Goal: Task Accomplishment & Management: Use online tool/utility

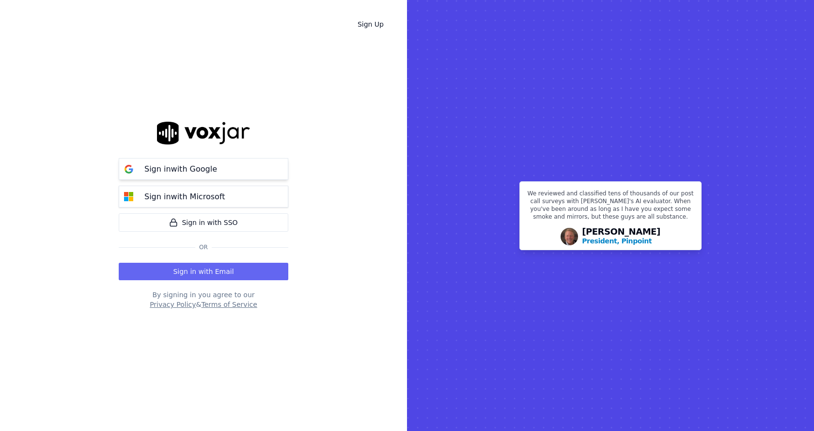
click at [212, 161] on button "Sign in with Google" at bounding box center [204, 169] width 170 height 22
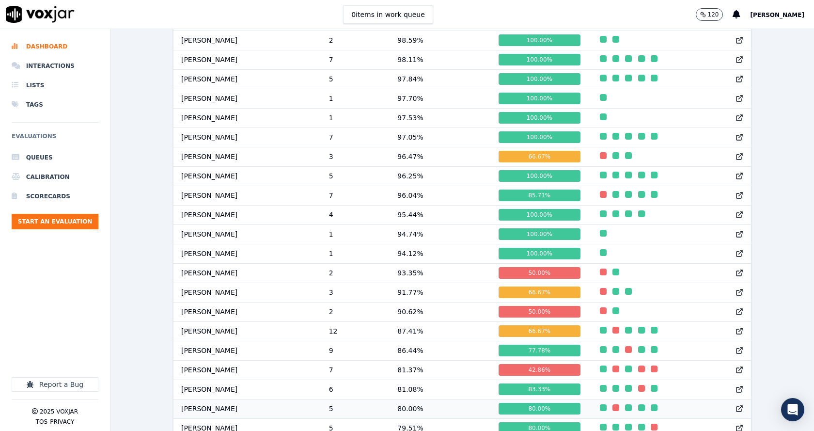
scroll to position [627, 0]
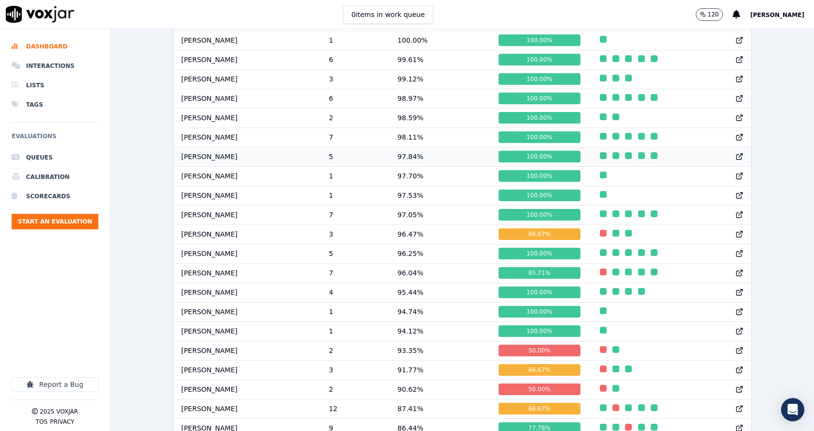
click at [437, 166] on td "97.84 %" at bounding box center [440, 156] width 101 height 19
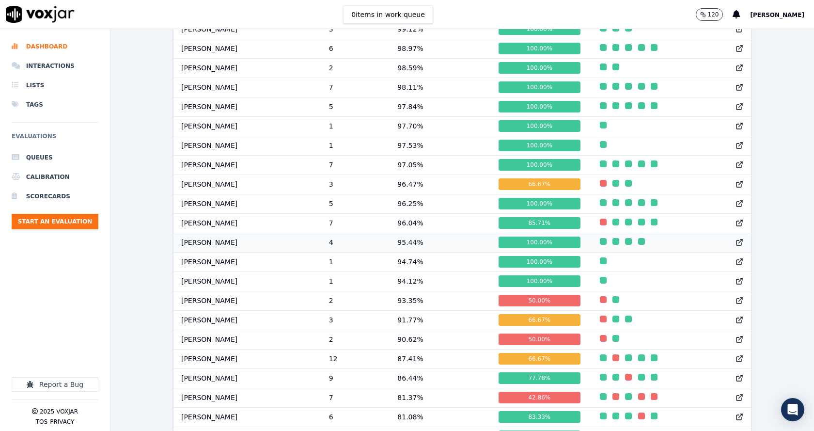
scroll to position [691, 0]
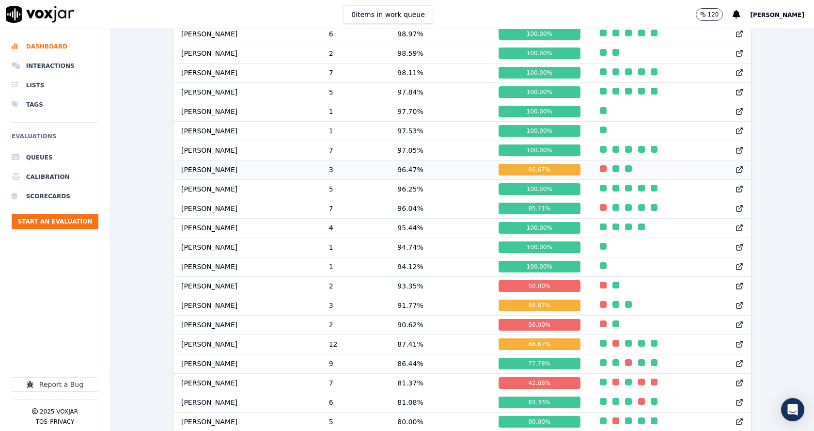
click at [412, 179] on td "96.47 %" at bounding box center [440, 169] width 101 height 19
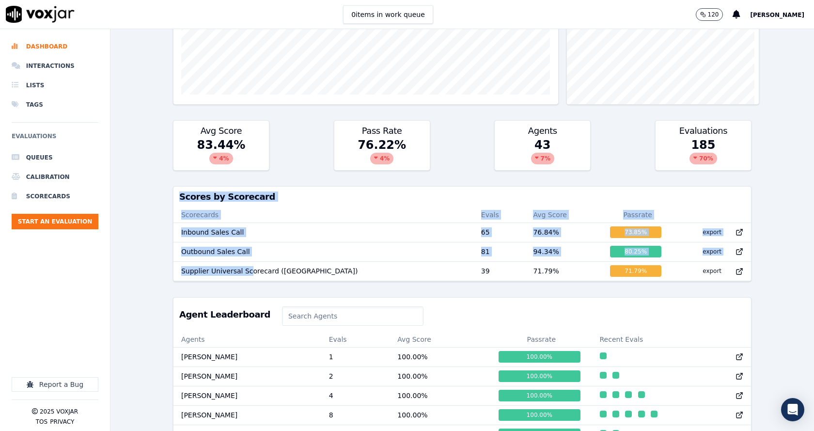
scroll to position [0, 0]
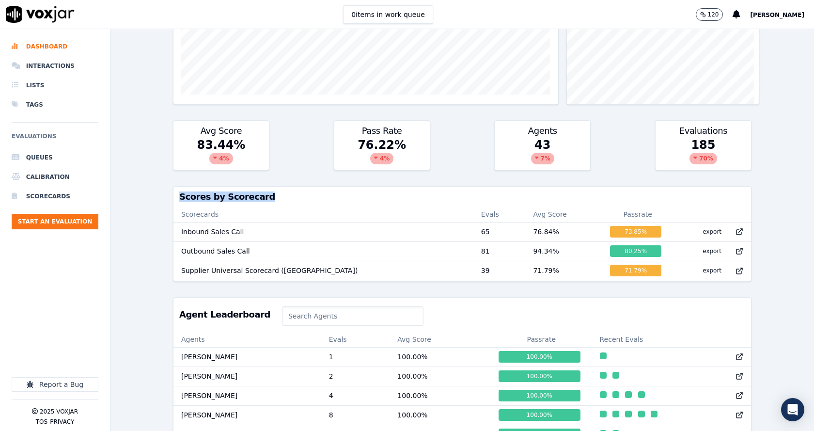
drag, startPoint x: 170, startPoint y: 194, endPoint x: 766, endPoint y: 280, distance: 602.2
click at [766, 280] on div "Past 7 Days Add a filter Evaluations Evaluators Score Distribution Avg Score 83…" at bounding box center [462, 230] width 704 height 402
click at [761, 272] on div "Past 7 Days Add a filter Evaluations Evaluators Score Distribution Avg Score 83…" at bounding box center [462, 230] width 704 height 402
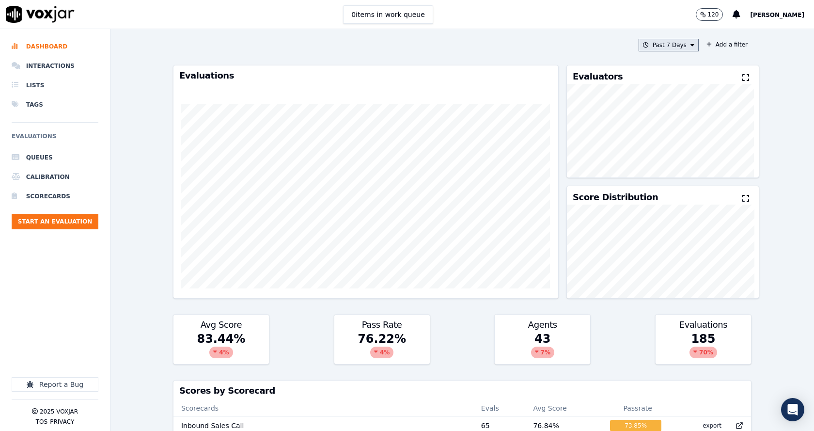
click at [670, 45] on button "Past 7 Days" at bounding box center [669, 45] width 60 height 13
click at [690, 351] on div "70 %" at bounding box center [704, 353] width 28 height 12
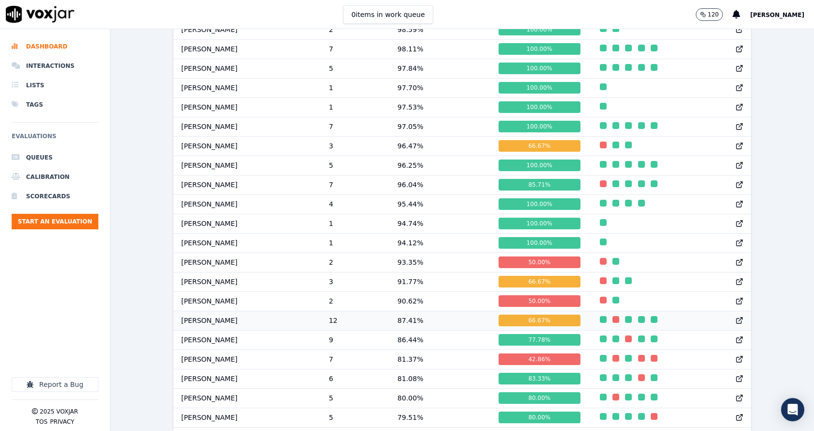
scroll to position [675, 0]
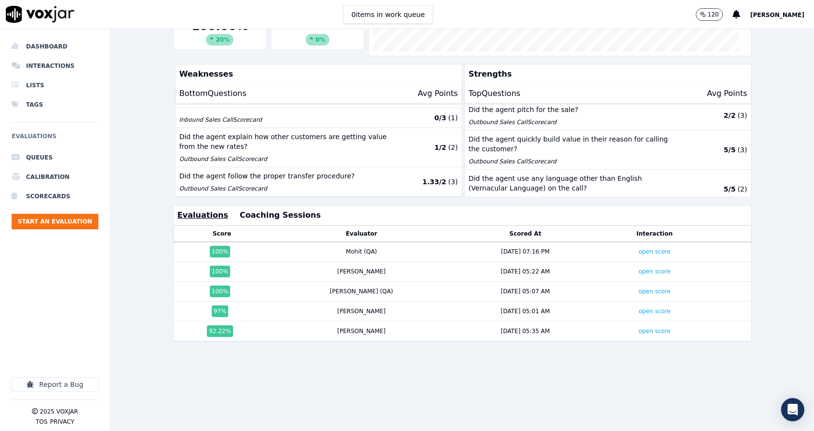
scroll to position [215, 0]
click at [639, 308] on link "open score" at bounding box center [655, 311] width 32 height 7
click at [639, 328] on link "open score" at bounding box center [655, 331] width 32 height 7
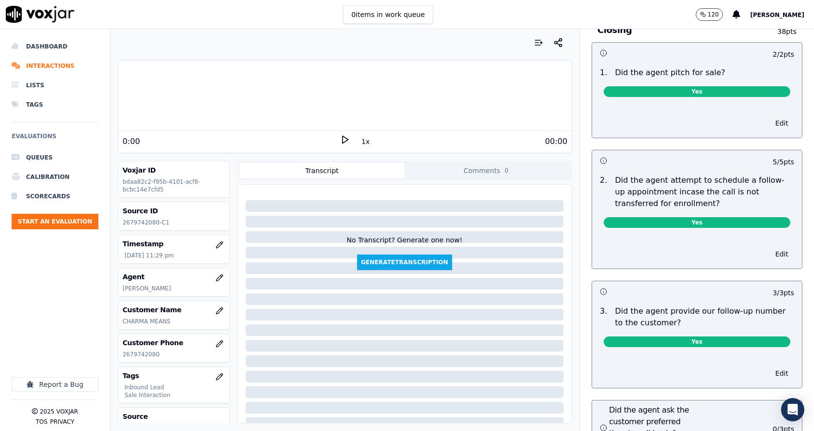
scroll to position [2229, 0]
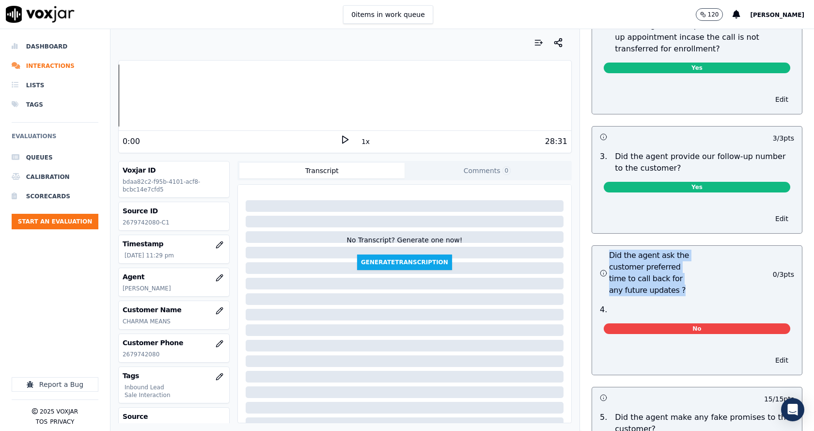
drag, startPoint x: 598, startPoint y: 233, endPoint x: 662, endPoint y: 267, distance: 72.6
click at [659, 267] on h3 "Did the agent ask the customer preferred time to call back for any future updat…" at bounding box center [648, 273] width 97 height 47
click at [678, 268] on h3 "Did the agent ask the customer preferred time to call back for any future updat…" at bounding box center [648, 273] width 97 height 47
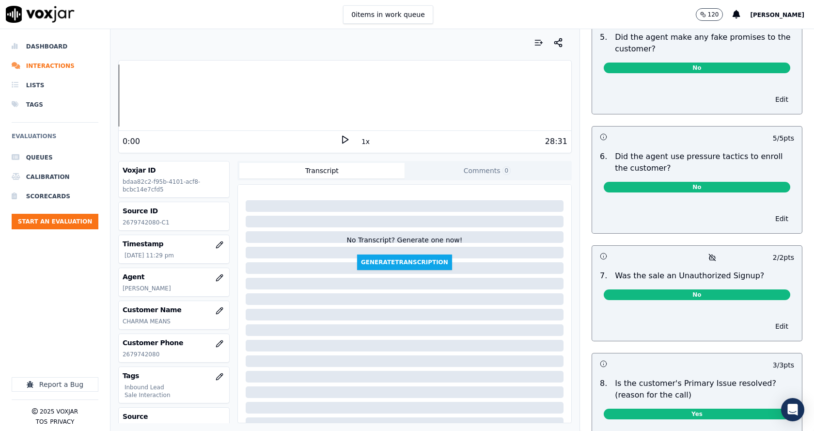
scroll to position [2617, 0]
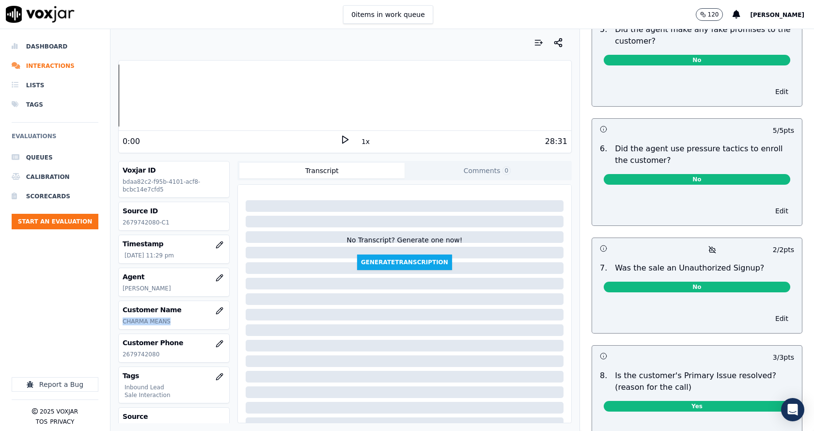
drag, startPoint x: 176, startPoint y: 324, endPoint x: 119, endPoint y: 324, distance: 56.7
click at [119, 324] on div "Customer Name CHARMA MEANS" at bounding box center [174, 315] width 110 height 28
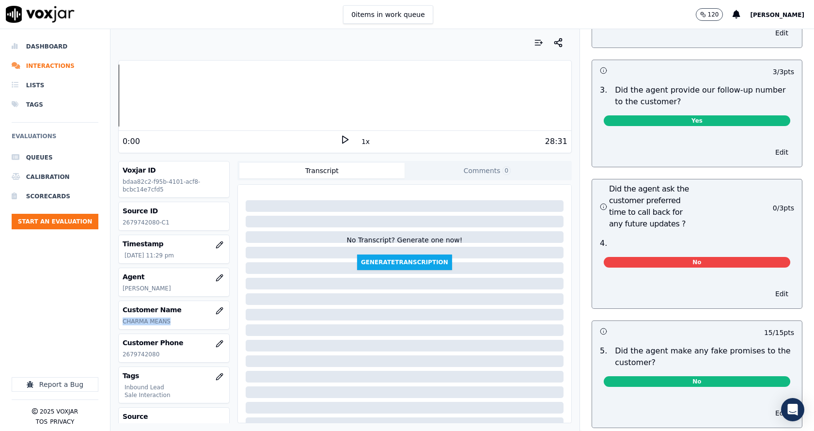
scroll to position [2285, 0]
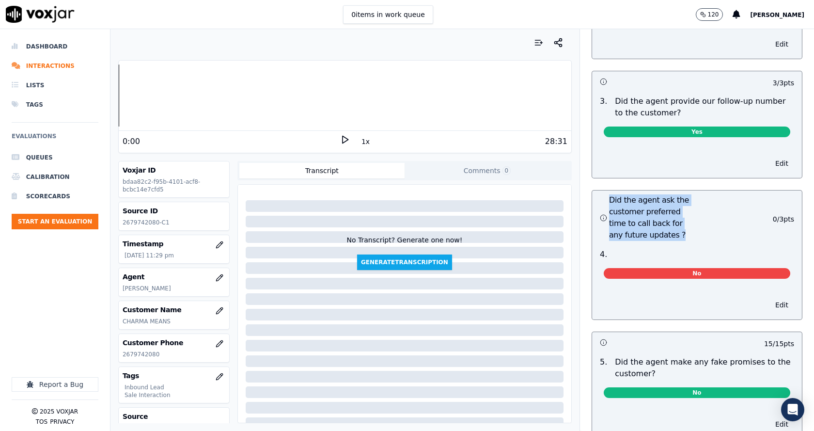
drag, startPoint x: 665, startPoint y: 212, endPoint x: 598, endPoint y: 173, distance: 77.9
click at [600, 194] on h3 "Did the agent ask the customer preferred time to call back for any future updat…" at bounding box center [648, 217] width 97 height 47
drag, startPoint x: 598, startPoint y: 173, endPoint x: 668, endPoint y: 216, distance: 82.6
click at [668, 216] on h3 "Did the agent ask the customer preferred time to call back for any future updat…" at bounding box center [648, 217] width 97 height 47
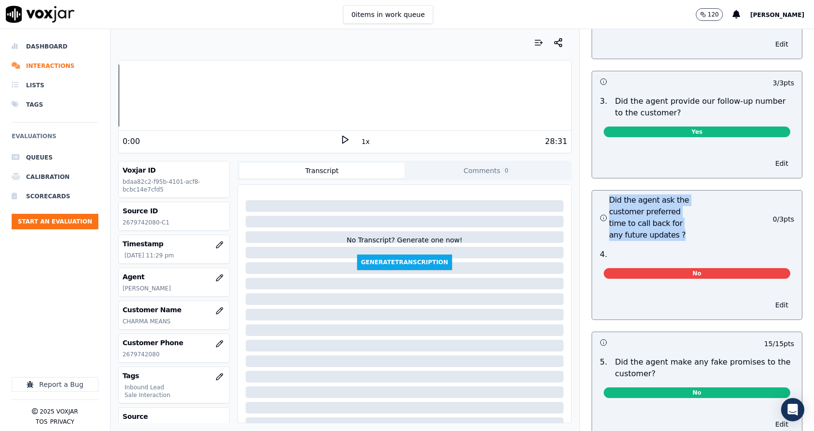
click at [671, 217] on h3 "Did the agent ask the customer preferred time to call back for any future updat…" at bounding box center [648, 217] width 97 height 47
drag, startPoint x: 647, startPoint y: 205, endPoint x: 614, endPoint y: 179, distance: 42.5
click at [614, 194] on h3 "Did the agent ask the customer preferred time to call back for any future updat…" at bounding box center [648, 217] width 97 height 47
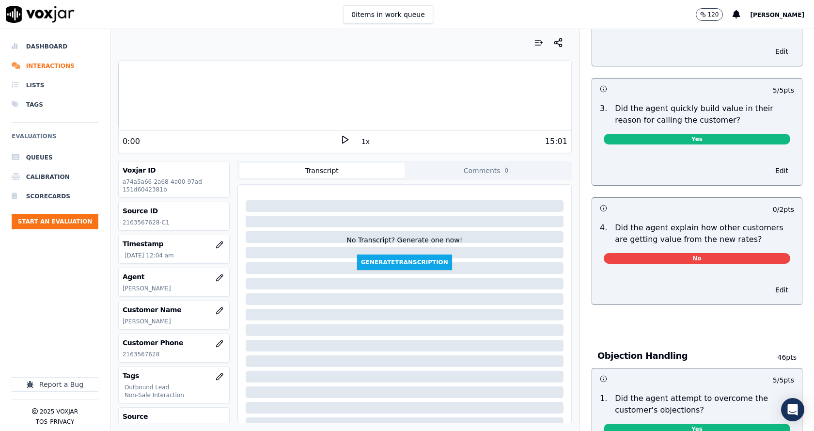
scroll to position [291, 0]
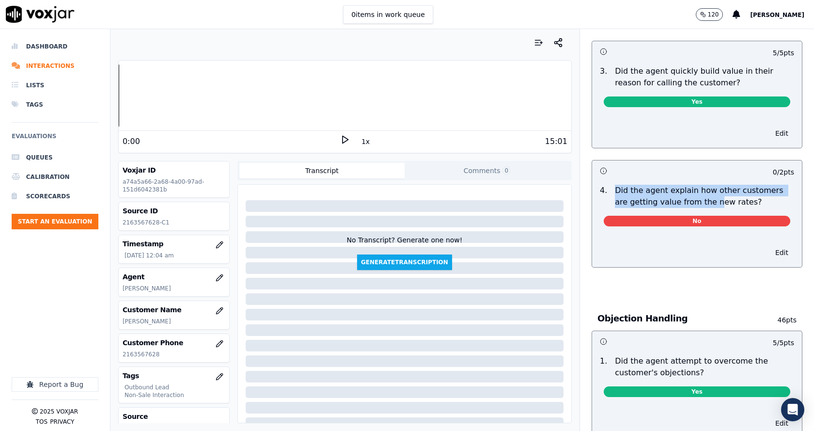
drag, startPoint x: 605, startPoint y: 175, endPoint x: 708, endPoint y: 193, distance: 104.8
click at [706, 193] on p "Did the agent explain how other customers are getting value from the new rates?" at bounding box center [704, 196] width 179 height 23
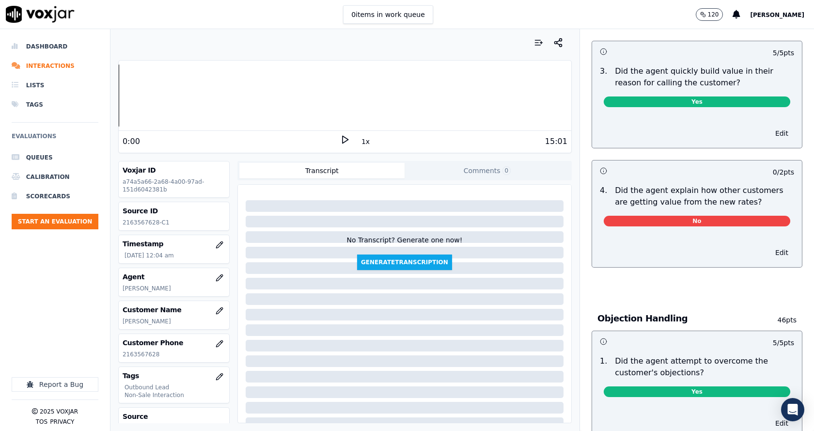
click at [755, 196] on p "Did the agent explain how other customers are getting value from the new rates?" at bounding box center [704, 196] width 179 height 23
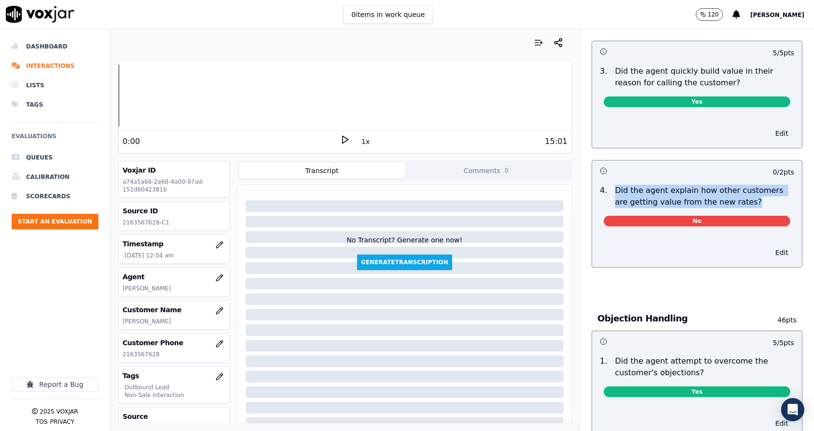
drag, startPoint x: 736, startPoint y: 195, endPoint x: 605, endPoint y: 176, distance: 132.1
click at [615, 185] on p "Did the agent explain how other customers are getting value from the new rates?" at bounding box center [704, 196] width 179 height 23
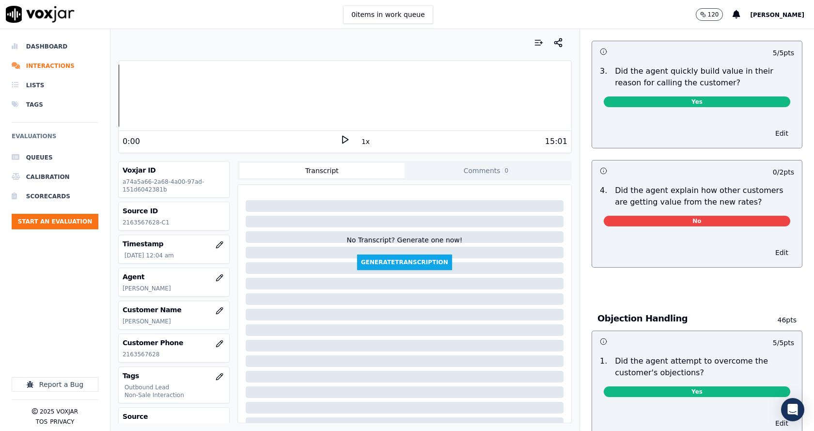
click at [702, 234] on div "Edit" at bounding box center [697, 250] width 210 height 33
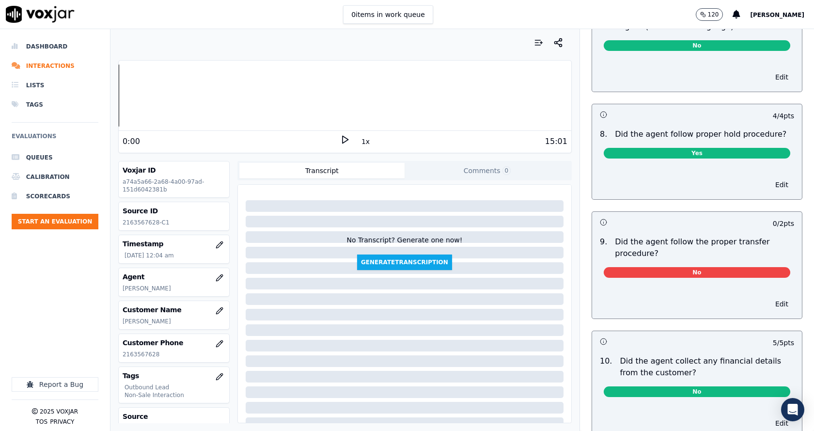
scroll to position [1454, 0]
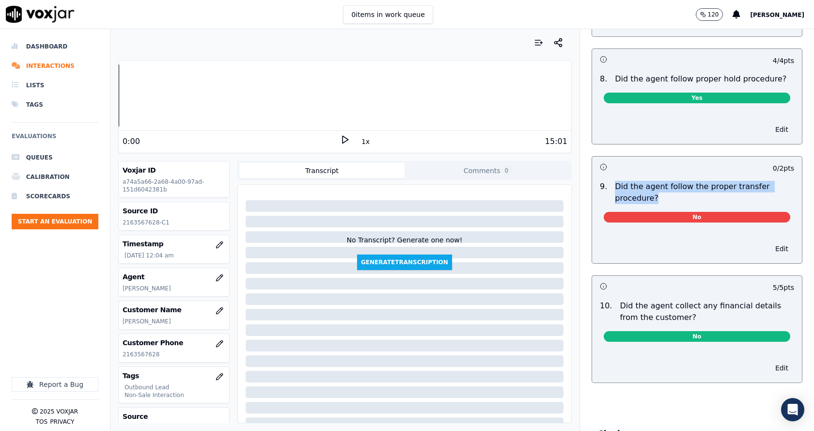
drag, startPoint x: 606, startPoint y: 173, endPoint x: 648, endPoint y: 190, distance: 46.1
click at [647, 190] on p "Did the agent follow the proper transfer procedure?" at bounding box center [704, 192] width 179 height 23
click at [653, 189] on p "Did the agent follow the proper transfer procedure?" at bounding box center [704, 192] width 179 height 23
drag, startPoint x: 653, startPoint y: 189, endPoint x: 604, endPoint y: 175, distance: 50.9
click at [615, 181] on p "Did the agent follow the proper transfer procedure?" at bounding box center [704, 192] width 179 height 23
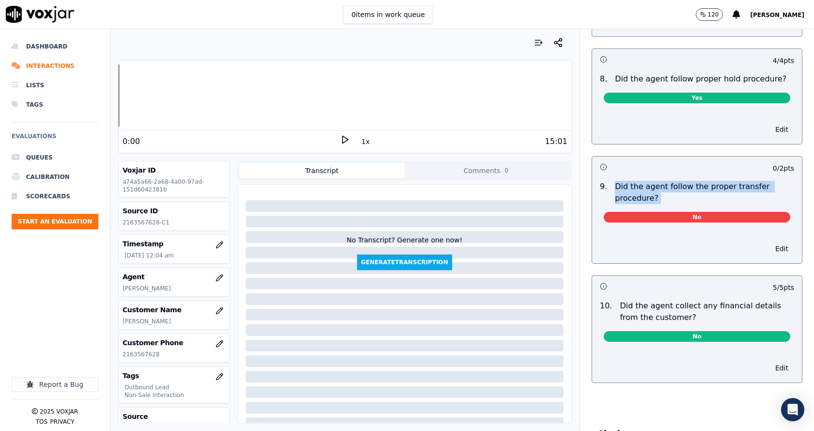
click at [615, 181] on p "Did the agent follow the proper transfer procedure?" at bounding box center [704, 192] width 179 height 23
drag, startPoint x: 604, startPoint y: 175, endPoint x: 660, endPoint y: 189, distance: 57.2
click at [660, 189] on p "Did the agent follow the proper transfer procedure?" at bounding box center [704, 192] width 179 height 23
click at [661, 188] on p "Did the agent follow the proper transfer procedure?" at bounding box center [704, 192] width 179 height 23
drag, startPoint x: 646, startPoint y: 182, endPoint x: 612, endPoint y: 175, distance: 34.6
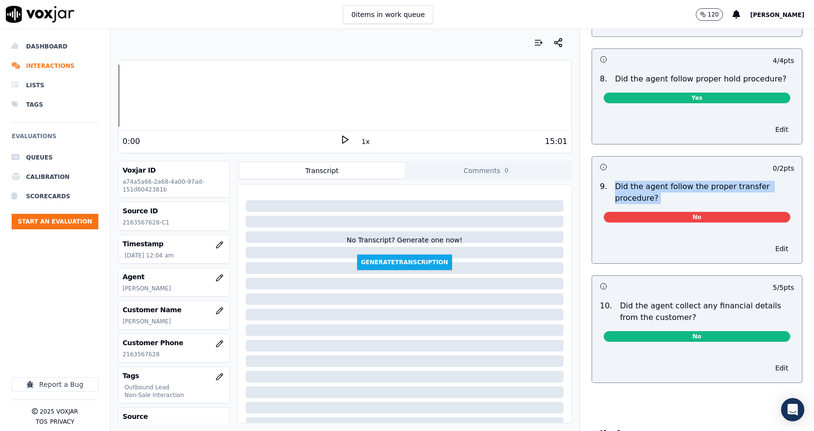
click at [615, 181] on p "Did the agent follow the proper transfer procedure?" at bounding box center [704, 192] width 179 height 23
click at [693, 189] on p "Did the agent follow the proper transfer procedure?" at bounding box center [704, 192] width 179 height 23
click at [667, 188] on p "Did the agent follow the proper transfer procedure?" at bounding box center [704, 192] width 179 height 23
drag, startPoint x: 631, startPoint y: 181, endPoint x: 596, endPoint y: 173, distance: 35.9
click at [596, 181] on div "9 . Did the agent follow the proper transfer procedure?" at bounding box center [697, 192] width 202 height 23
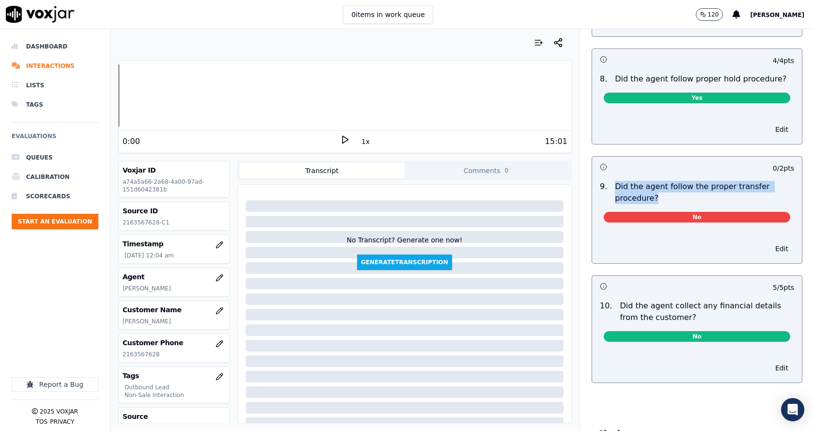
click at [652, 181] on p "Did the agent follow the proper transfer procedure?" at bounding box center [704, 192] width 179 height 23
click at [615, 181] on p "Did the agent follow the proper transfer procedure?" at bounding box center [704, 192] width 179 height 23
click at [653, 182] on p "Did the agent follow the proper transfer procedure?" at bounding box center [704, 192] width 179 height 23
drag, startPoint x: 664, startPoint y: 186, endPoint x: 602, endPoint y: 171, distance: 63.5
click at [611, 181] on div "Did the agent follow the proper transfer procedure?" at bounding box center [704, 192] width 187 height 23
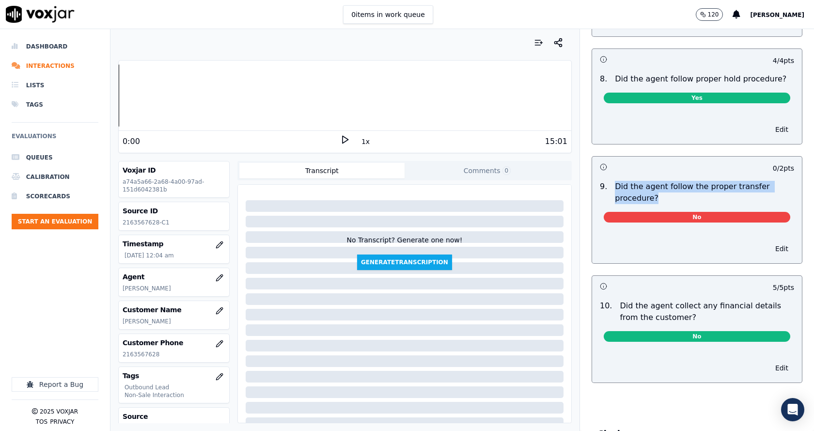
click at [647, 182] on p "Did the agent follow the proper transfer procedure?" at bounding box center [704, 192] width 179 height 23
drag, startPoint x: 646, startPoint y: 186, endPoint x: 611, endPoint y: 175, distance: 36.5
click at [615, 181] on p "Did the agent follow the proper transfer procedure?" at bounding box center [704, 192] width 179 height 23
click at [672, 188] on p "Did the agent follow the proper transfer procedure?" at bounding box center [704, 192] width 179 height 23
drag, startPoint x: 646, startPoint y: 189, endPoint x: 604, endPoint y: 174, distance: 44.8
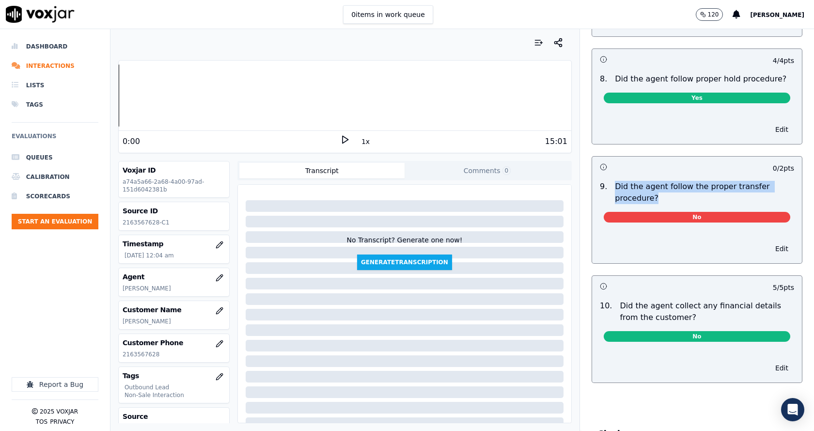
click at [615, 181] on p "Did the agent follow the proper transfer procedure?" at bounding box center [704, 192] width 179 height 23
click at [720, 240] on div "Edit" at bounding box center [697, 246] width 210 height 33
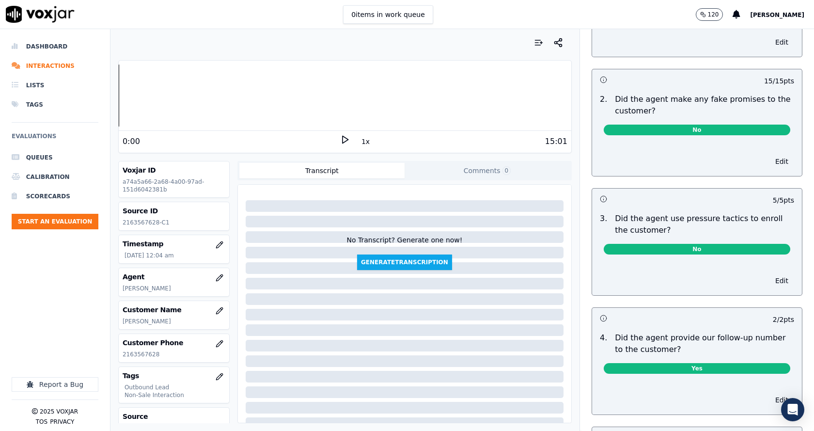
scroll to position [2229, 0]
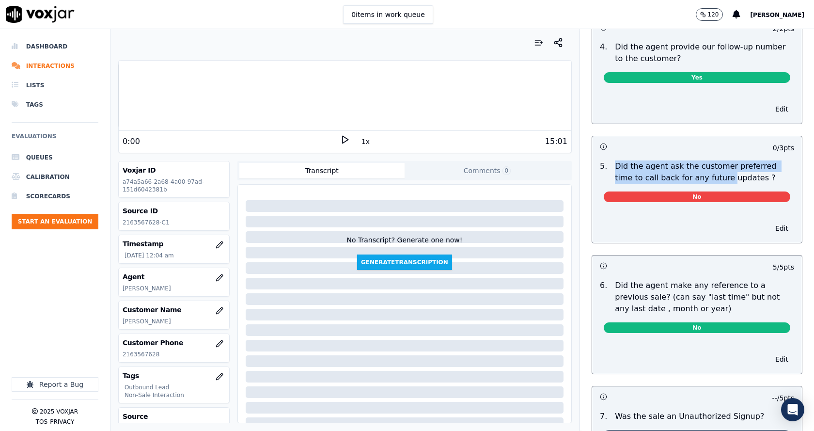
drag, startPoint x: 601, startPoint y: 153, endPoint x: 725, endPoint y: 168, distance: 125.0
click at [703, 168] on div "Did the agent ask the customer preferred time to call back for any future updat…" at bounding box center [704, 171] width 187 height 23
click at [730, 169] on p "Did the agent ask the customer preferred time to call back for any future updat…" at bounding box center [704, 171] width 179 height 23
drag, startPoint x: 730, startPoint y: 169, endPoint x: 608, endPoint y: 152, distance: 123.2
click at [615, 160] on p "Did the agent ask the customer preferred time to call back for any future updat…" at bounding box center [704, 171] width 179 height 23
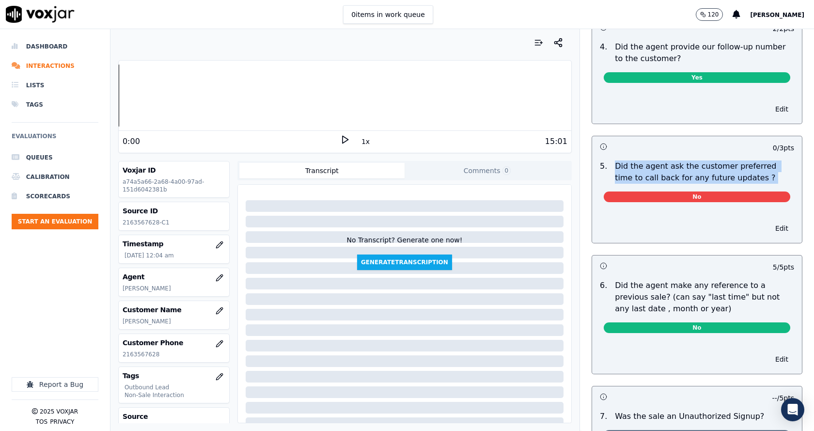
click at [644, 161] on p "Did the agent ask the customer preferred time to call back for any future updat…" at bounding box center [704, 171] width 179 height 23
drag, startPoint x: 607, startPoint y: 153, endPoint x: 735, endPoint y: 160, distance: 127.7
click at [735, 160] on p "Did the agent ask the customer preferred time to call back for any future updat…" at bounding box center [704, 171] width 179 height 23
drag, startPoint x: 724, startPoint y: 166, endPoint x: 623, endPoint y: 155, distance: 101.4
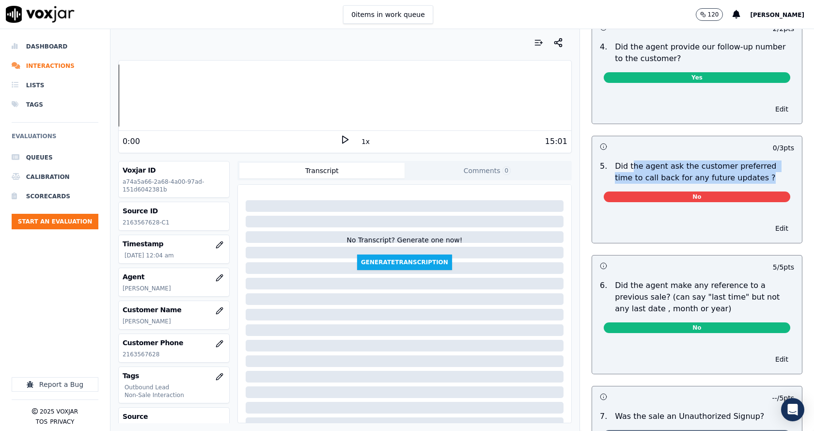
click at [621, 160] on p "Did the agent ask the customer preferred time to call back for any future updat…" at bounding box center [704, 171] width 179 height 23
click at [615, 160] on p "Did the agent ask the customer preferred time to call back for any future updat…" at bounding box center [704, 171] width 179 height 23
drag, startPoint x: 606, startPoint y: 159, endPoint x: 725, endPoint y: 170, distance: 119.7
click at [725, 170] on p "Did the agent ask the customer preferred time to call back for any future updat…" at bounding box center [704, 171] width 179 height 23
click at [731, 169] on p "Did the agent ask the customer preferred time to call back for any future updat…" at bounding box center [704, 171] width 179 height 23
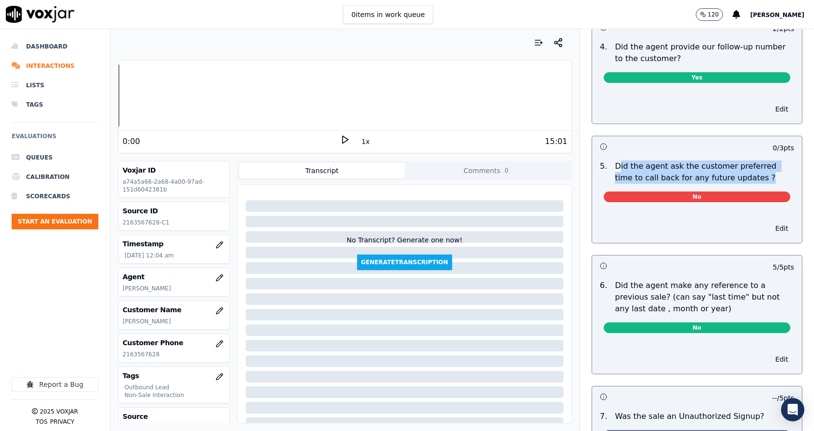
drag, startPoint x: 682, startPoint y: 167, endPoint x: 607, endPoint y: 158, distance: 76.2
click at [615, 160] on p "Did the agent ask the customer preferred time to call back for any future updat…" at bounding box center [704, 171] width 179 height 23
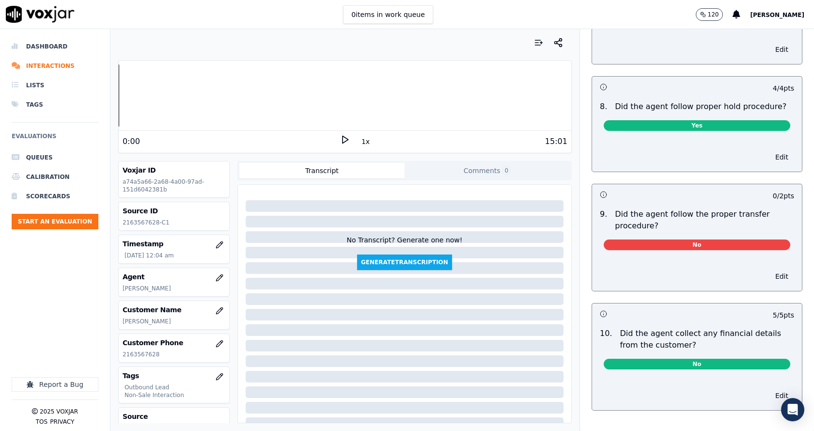
scroll to position [1404, 0]
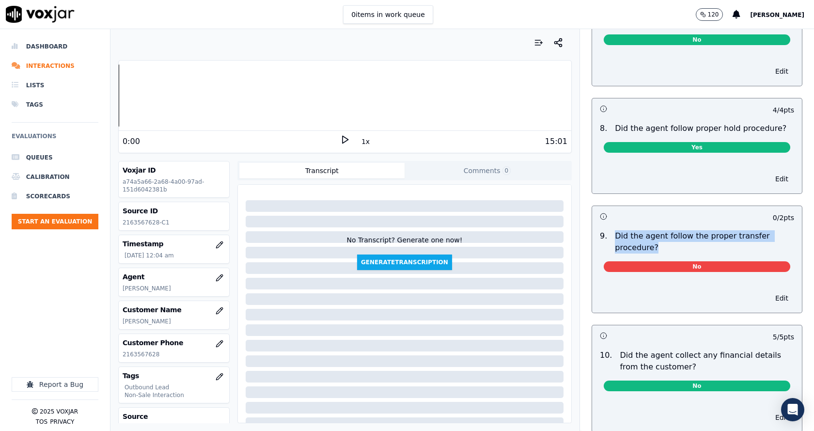
drag, startPoint x: 633, startPoint y: 229, endPoint x: 604, endPoint y: 222, distance: 30.0
click at [611, 230] on div "Did the agent follow the proper transfer procedure?" at bounding box center [704, 241] width 187 height 23
click at [674, 237] on p "Did the agent follow the proper transfer procedure?" at bounding box center [704, 241] width 179 height 23
drag, startPoint x: 674, startPoint y: 237, endPoint x: 609, endPoint y: 222, distance: 66.2
click at [615, 230] on p "Did the agent follow the proper transfer procedure?" at bounding box center [704, 241] width 179 height 23
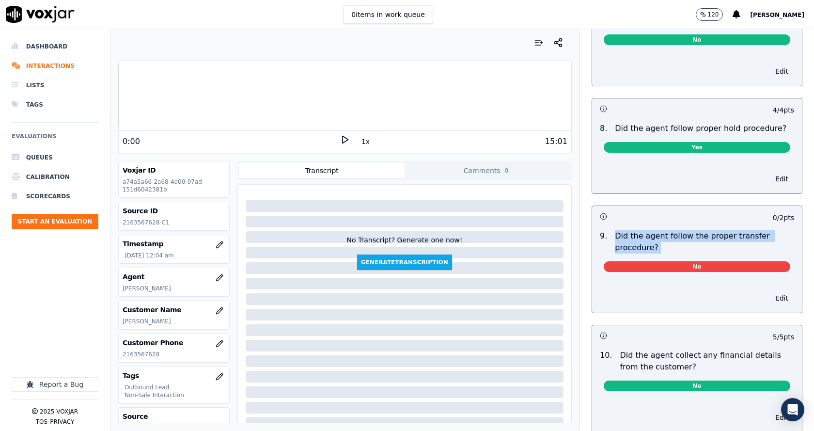
click at [653, 230] on p "Did the agent follow the proper transfer procedure?" at bounding box center [704, 241] width 179 height 23
drag, startPoint x: 648, startPoint y: 237, endPoint x: 607, endPoint y: 224, distance: 43.7
click at [615, 230] on p "Did the agent follow the proper transfer procedure?" at bounding box center [704, 241] width 179 height 23
drag, startPoint x: 607, startPoint y: 224, endPoint x: 653, endPoint y: 236, distance: 48.0
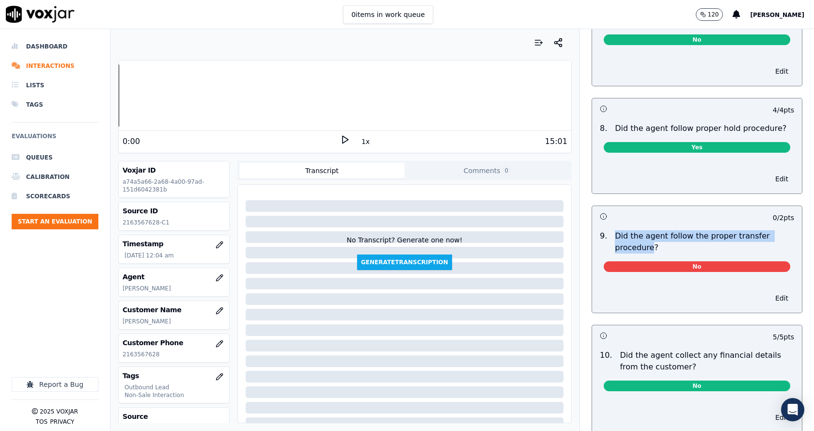
click at [651, 236] on p "Did the agent follow the proper transfer procedure?" at bounding box center [704, 241] width 179 height 23
click at [655, 236] on p "Did the agent follow the proper transfer procedure?" at bounding box center [704, 241] width 179 height 23
drag, startPoint x: 621, startPoint y: 232, endPoint x: 608, endPoint y: 227, distance: 14.0
click at [615, 230] on p "Did the agent follow the proper transfer procedure?" at bounding box center [704, 241] width 179 height 23
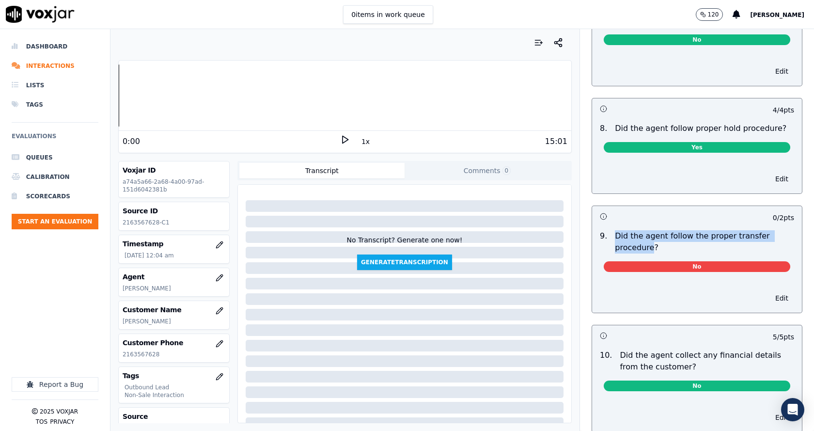
drag, startPoint x: 608, startPoint y: 227, endPoint x: 649, endPoint y: 233, distance: 41.1
click at [647, 234] on p "Did the agent follow the proper transfer procedure?" at bounding box center [704, 241] width 179 height 23
click at [649, 233] on p "Did the agent follow the proper transfer procedure?" at bounding box center [704, 241] width 179 height 23
drag, startPoint x: 649, startPoint y: 233, endPoint x: 610, endPoint y: 225, distance: 39.6
click at [615, 230] on p "Did the agent follow the proper transfer procedure?" at bounding box center [704, 241] width 179 height 23
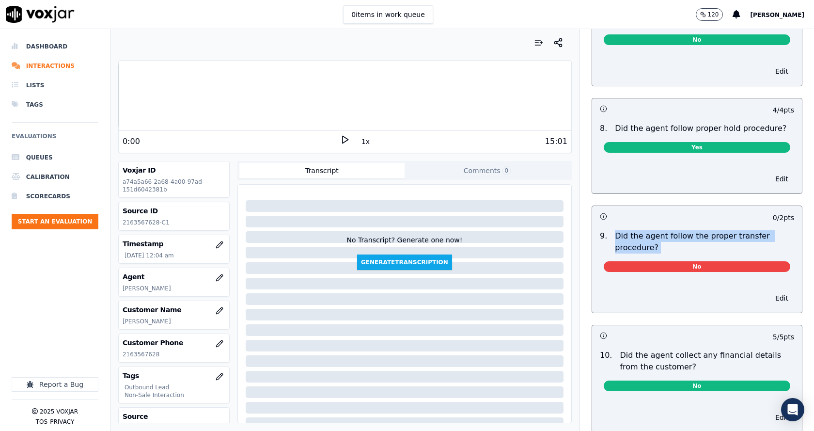
click at [615, 230] on p "Did the agent follow the proper transfer procedure?" at bounding box center [704, 241] width 179 height 23
drag, startPoint x: 610, startPoint y: 225, endPoint x: 661, endPoint y: 233, distance: 51.5
click at [658, 234] on p "Did the agent follow the proper transfer procedure?" at bounding box center [704, 241] width 179 height 23
click at [661, 233] on p "Did the agent follow the proper transfer procedure?" at bounding box center [704, 241] width 179 height 23
drag, startPoint x: 661, startPoint y: 233, endPoint x: 614, endPoint y: 224, distance: 47.9
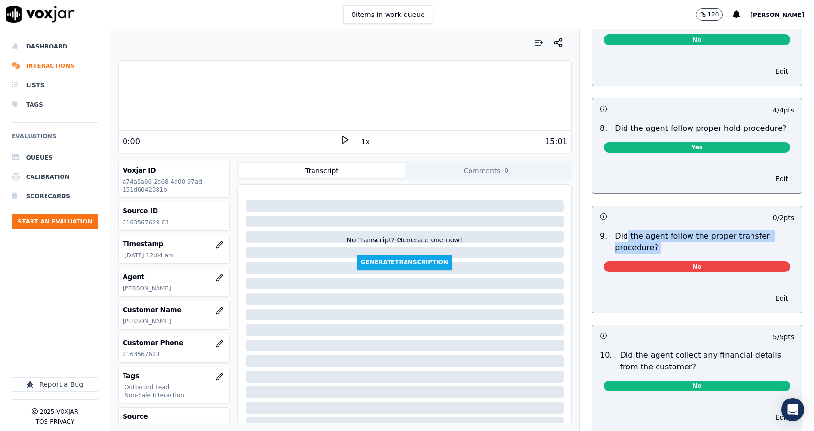
click at [615, 230] on p "Did the agent follow the proper transfer procedure?" at bounding box center [704, 241] width 179 height 23
drag, startPoint x: 609, startPoint y: 222, endPoint x: 655, endPoint y: 237, distance: 48.4
click at [652, 237] on p "Did the agent follow the proper transfer procedure?" at bounding box center [704, 241] width 179 height 23
click at [655, 237] on p "Did the agent follow the proper transfer procedure?" at bounding box center [704, 241] width 179 height 23
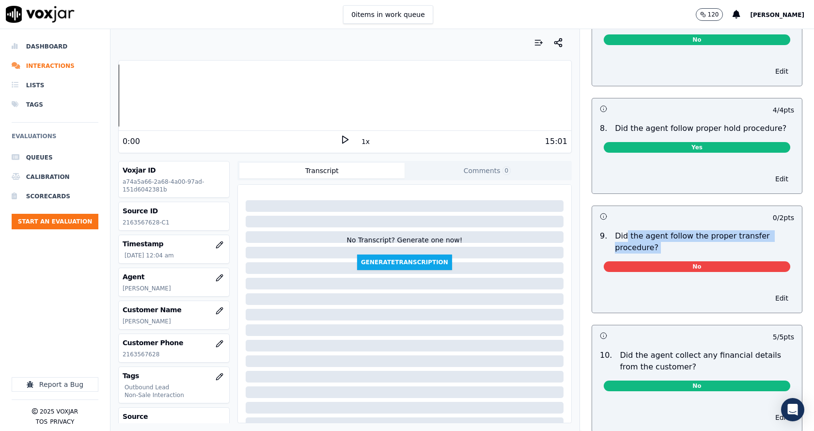
drag, startPoint x: 640, startPoint y: 235, endPoint x: 614, endPoint y: 229, distance: 26.4
click at [615, 230] on p "Did the agent follow the proper transfer procedure?" at bounding box center [704, 241] width 179 height 23
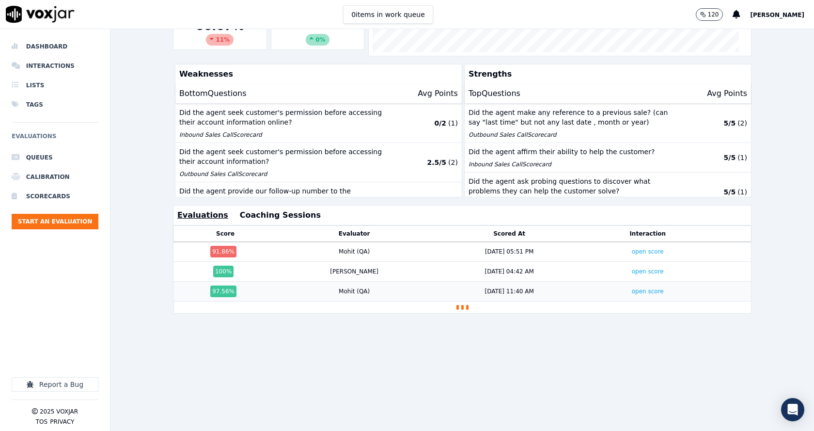
scroll to position [215, 0]
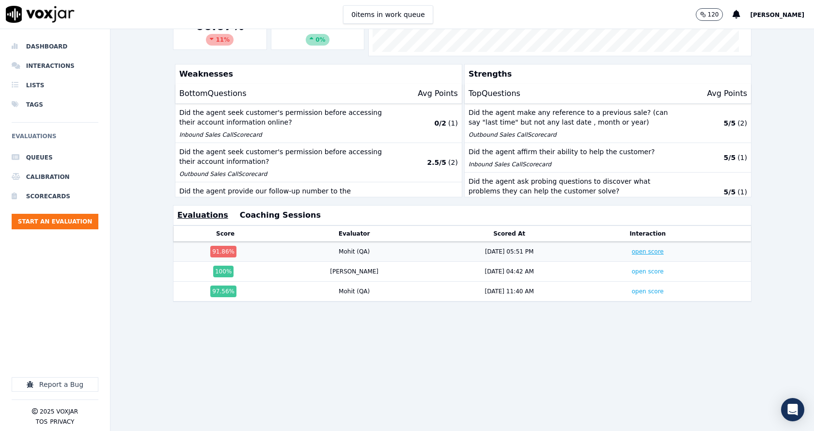
click at [632, 248] on link "open score" at bounding box center [648, 251] width 32 height 7
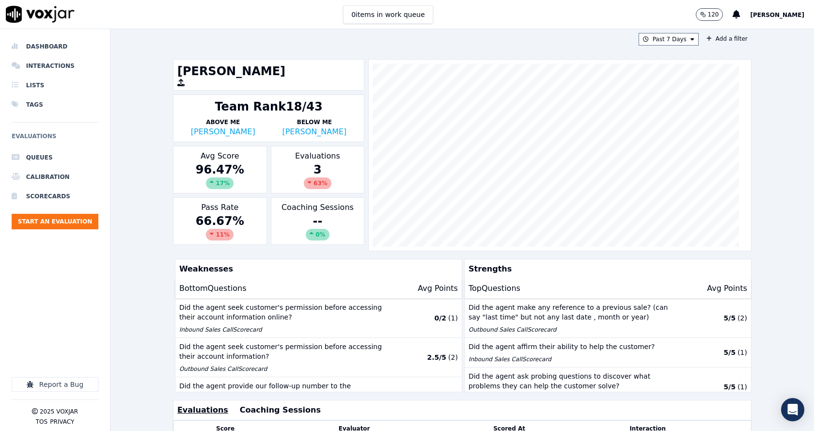
scroll to position [0, 0]
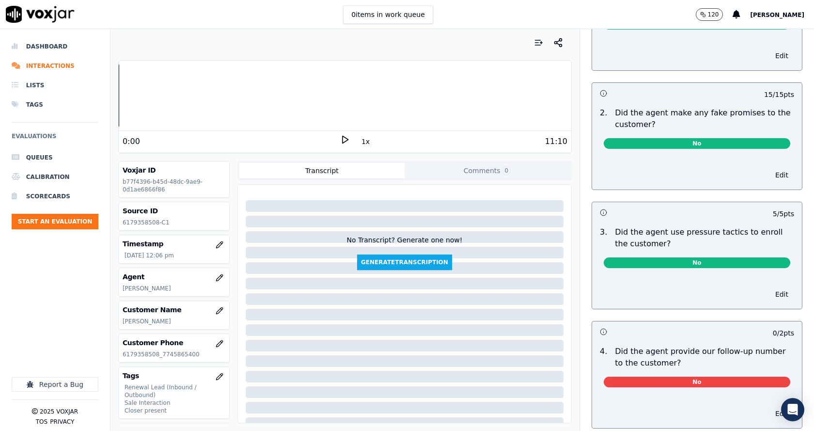
scroll to position [2084, 0]
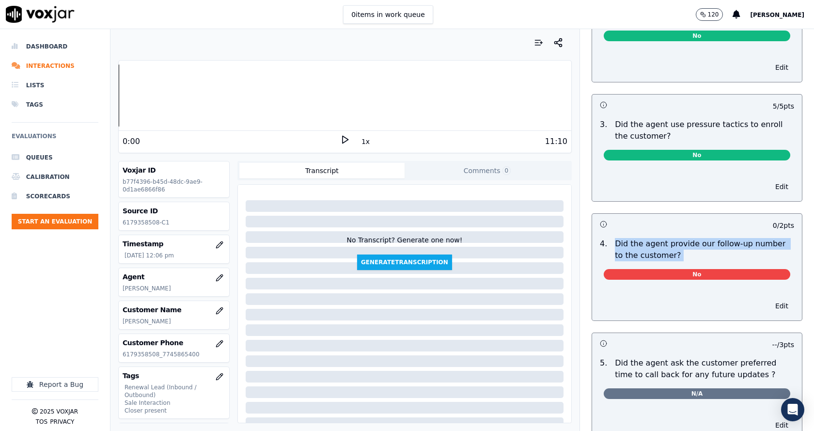
drag, startPoint x: 604, startPoint y: 232, endPoint x: 661, endPoint y: 249, distance: 59.0
click at [657, 250] on div "4 . Did the agent provide our follow-up number to the customer? No" at bounding box center [697, 260] width 210 height 53
click at [661, 249] on p "Did the agent provide our follow-up number to the customer?" at bounding box center [704, 249] width 179 height 23
drag, startPoint x: 661, startPoint y: 244, endPoint x: 598, endPoint y: 232, distance: 64.2
click at [598, 238] on div "4 . Did the agent provide our follow-up number to the customer?" at bounding box center [697, 249] width 202 height 23
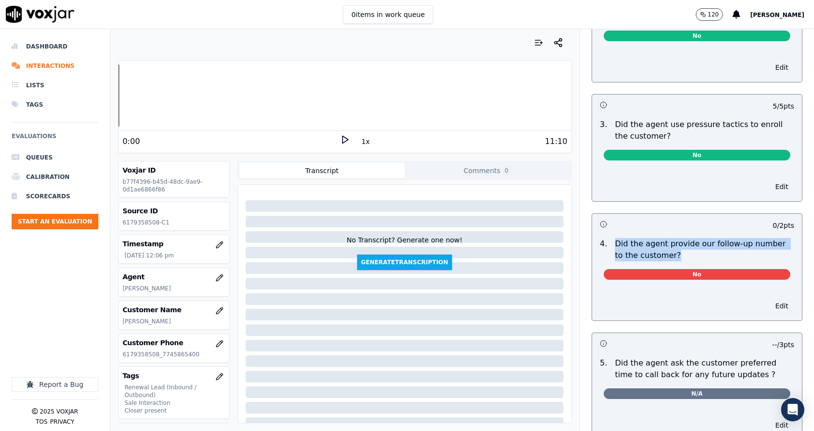
click at [598, 238] on p "4 ." at bounding box center [603, 249] width 15 height 23
drag, startPoint x: 598, startPoint y: 232, endPoint x: 670, endPoint y: 246, distance: 73.2
click at [668, 247] on div "4 . Did the agent provide our follow-up number to the customer?" at bounding box center [697, 249] width 202 height 23
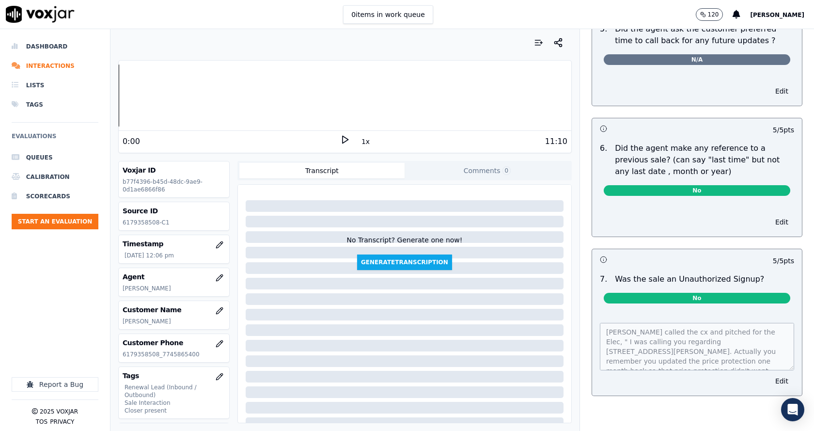
scroll to position [2428, 0]
drag, startPoint x: 599, startPoint y: 260, endPoint x: 744, endPoint y: 255, distance: 145.5
click at [744, 273] on div "7 . Was the sale an Unauthorized Signup?" at bounding box center [697, 279] width 202 height 12
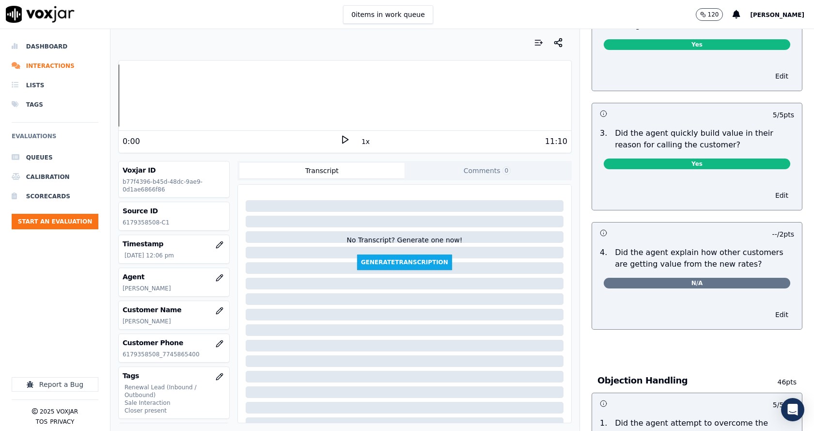
scroll to position [0, 0]
